Goal: Transaction & Acquisition: Purchase product/service

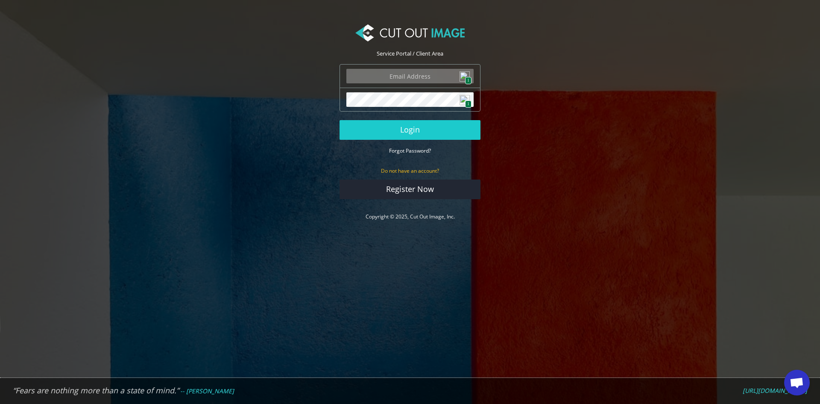
click at [468, 75] on img at bounding box center [465, 76] width 10 height 10
type input "john.jr@coppenswarenhuis.nl"
click at [412, 132] on button "Login" at bounding box center [410, 130] width 141 height 20
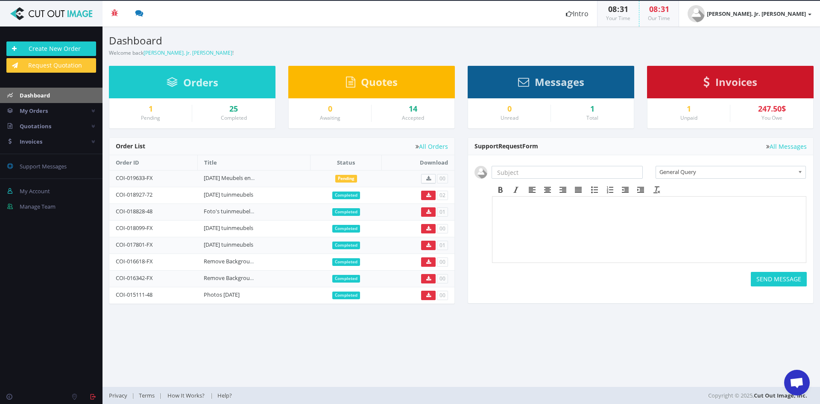
click at [199, 79] on span "Orders" at bounding box center [200, 82] width 35 height 14
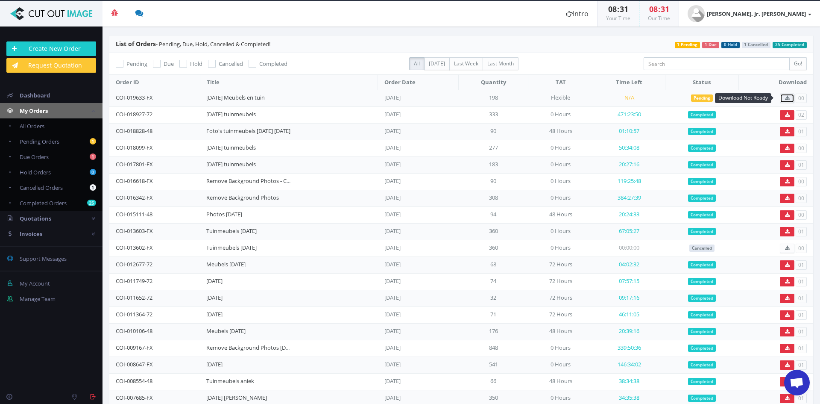
click at [785, 97] on icon at bounding box center [787, 98] width 5 height 5
click at [258, 95] on link "[DATE] Meubels en tuin" at bounding box center [235, 98] width 59 height 8
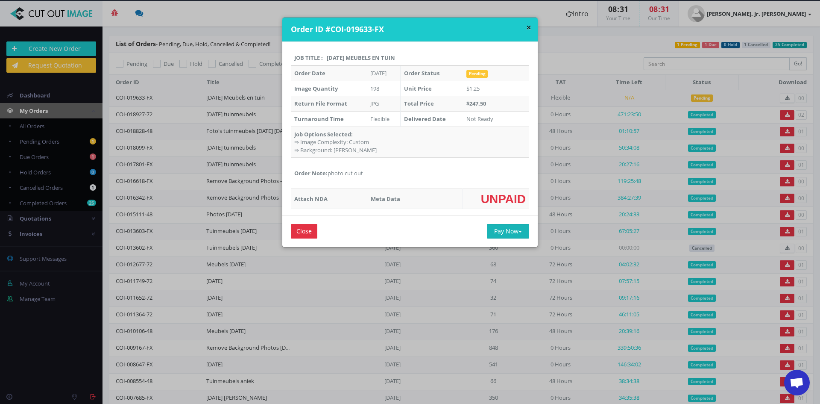
click at [496, 234] on button "Pay Now" at bounding box center [508, 231] width 42 height 15
click at [193, 84] on div "× Order ID #COI-019633-FX Job Title : 29-08-2025 Meubels en tuin Order Date Sep…" at bounding box center [410, 202] width 820 height 404
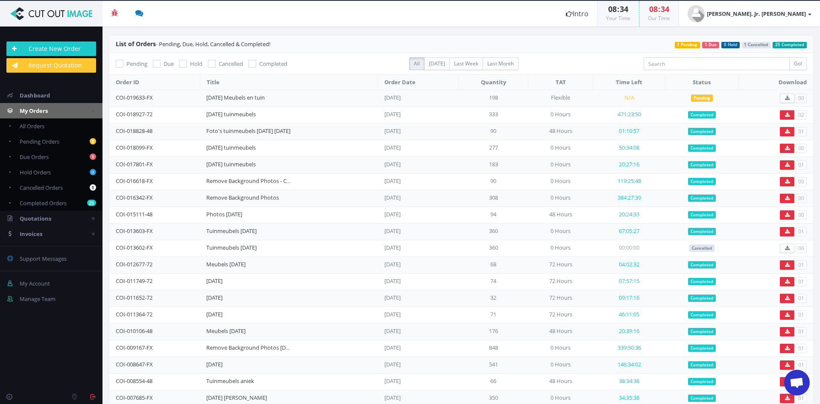
click at [254, 16] on header "Beta 3 You have 0 notifications Order #000148-48 is ready to download 1 minutes…" at bounding box center [410, 14] width 820 height 26
click at [219, 18] on header "Beta 3 You have 0 notifications Order #000148-48 is ready to download 1 minutes…" at bounding box center [410, 14] width 820 height 26
